Goal: Understand process/instructions: Learn how to perform a task or action

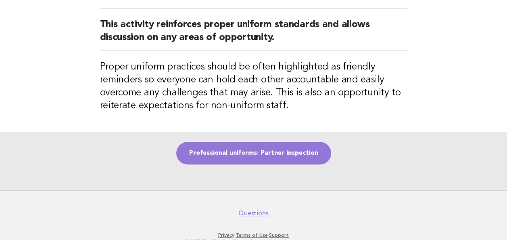
scroll to position [40, 0]
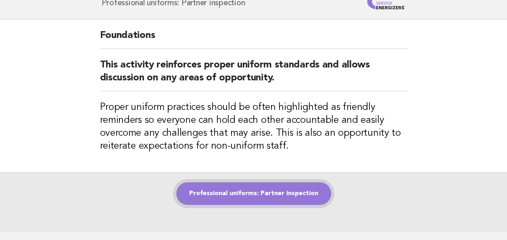
click at [264, 191] on link "Professional uniforms: Partner inspection" at bounding box center [253, 193] width 155 height 23
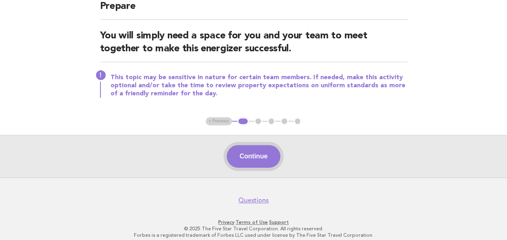
click at [253, 156] on button "Continue" at bounding box center [254, 156] width 54 height 23
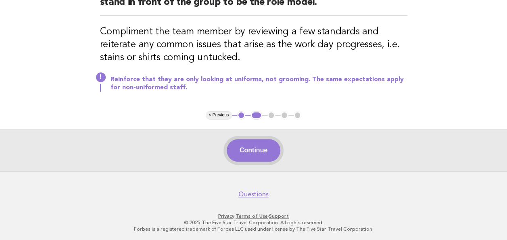
click at [258, 152] on button "Continue" at bounding box center [254, 150] width 54 height 23
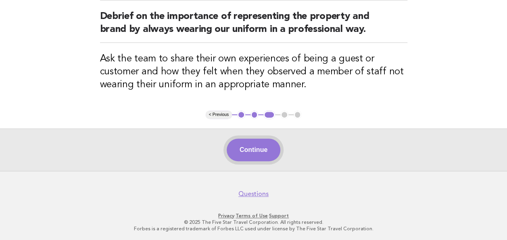
click at [255, 142] on button "Continue" at bounding box center [254, 149] width 54 height 23
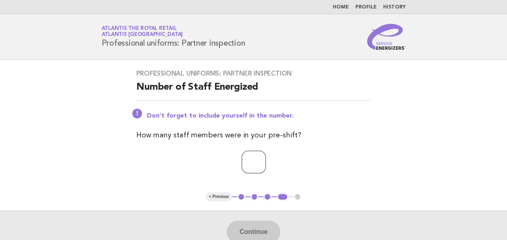
click at [248, 165] on input "number" at bounding box center [254, 162] width 24 height 23
type input "*"
click at [258, 225] on button "Continue" at bounding box center [254, 231] width 54 height 23
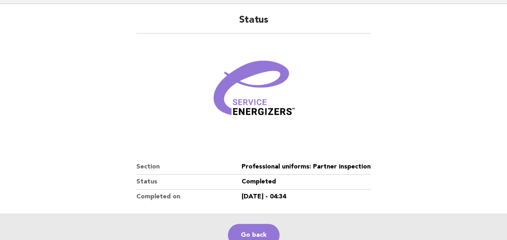
scroll to position [20, 0]
